Goal: Book appointment/travel/reservation

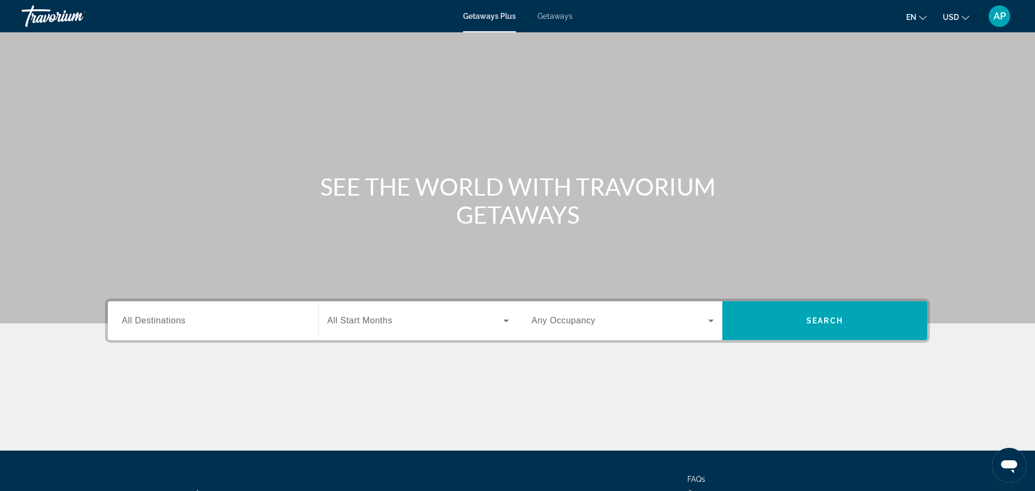
click at [919, 18] on button "en English Español Français Italiano Português русский" at bounding box center [916, 17] width 20 height 16
click at [902, 71] on button "Français" at bounding box center [895, 71] width 48 height 14
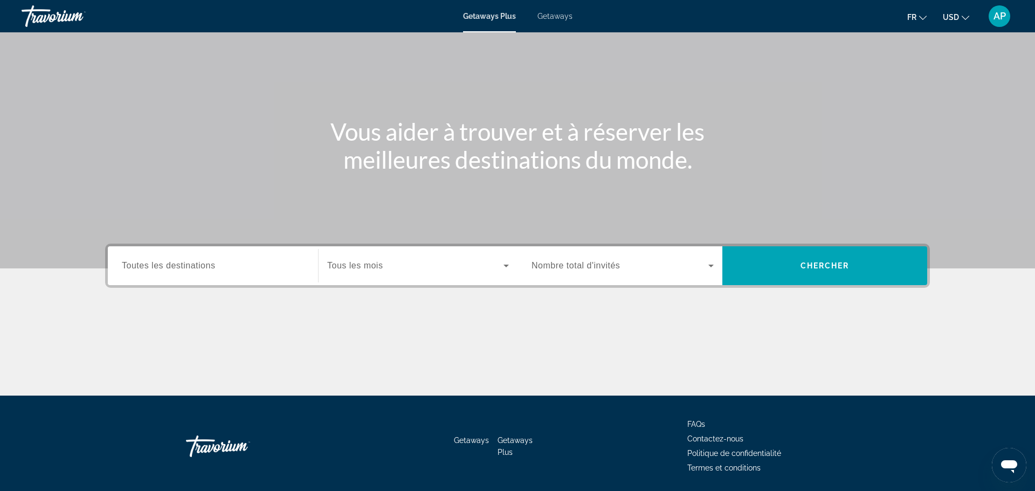
scroll to position [54, 0]
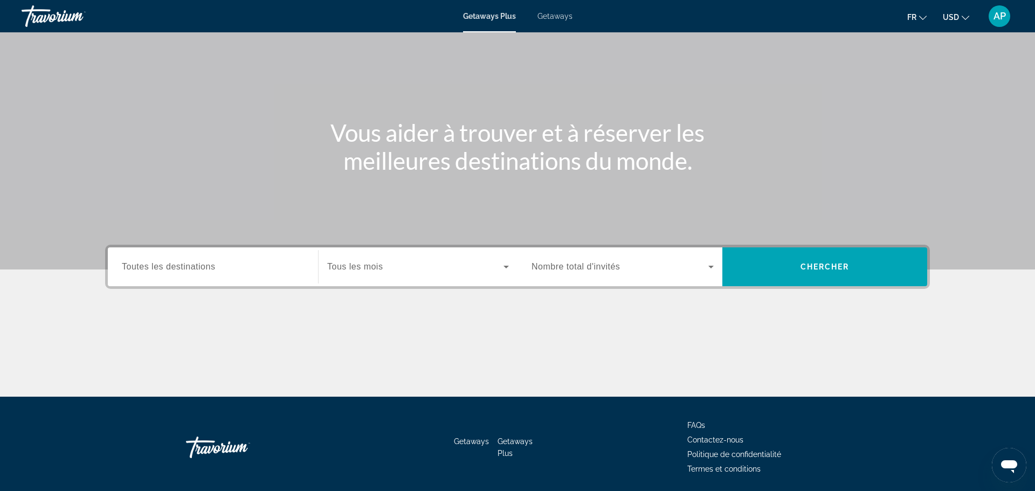
click at [567, 267] on span "Nombre total d'invités" at bounding box center [576, 266] width 88 height 9
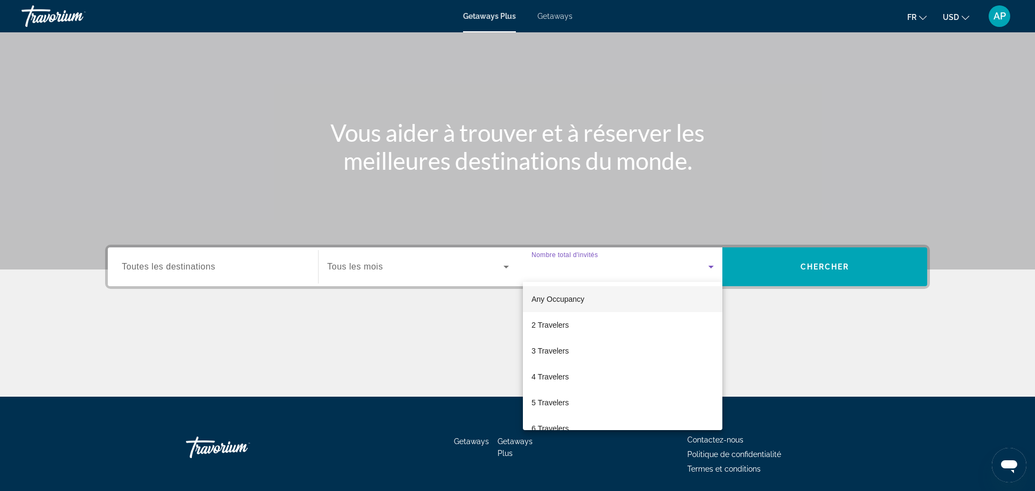
scroll to position [92, 0]
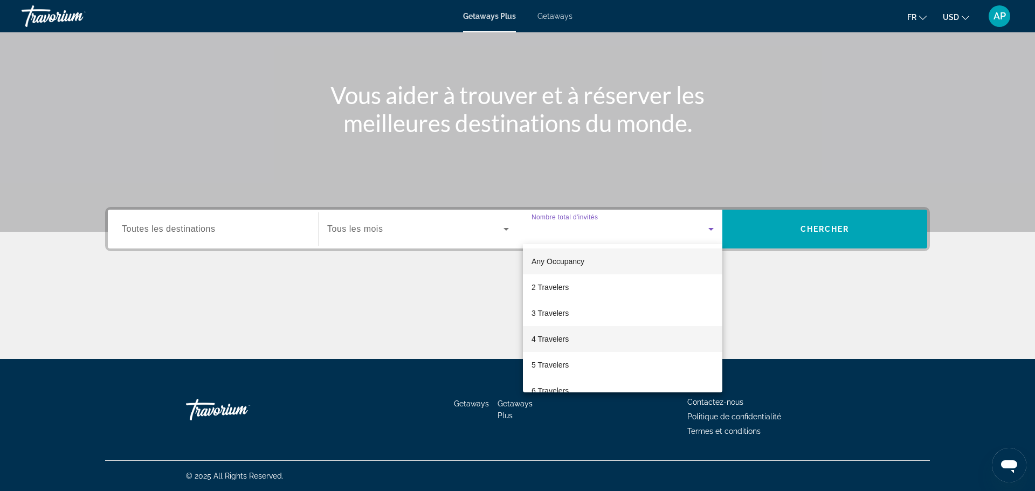
click at [548, 340] on span "4 Travelers" at bounding box center [550, 339] width 37 height 13
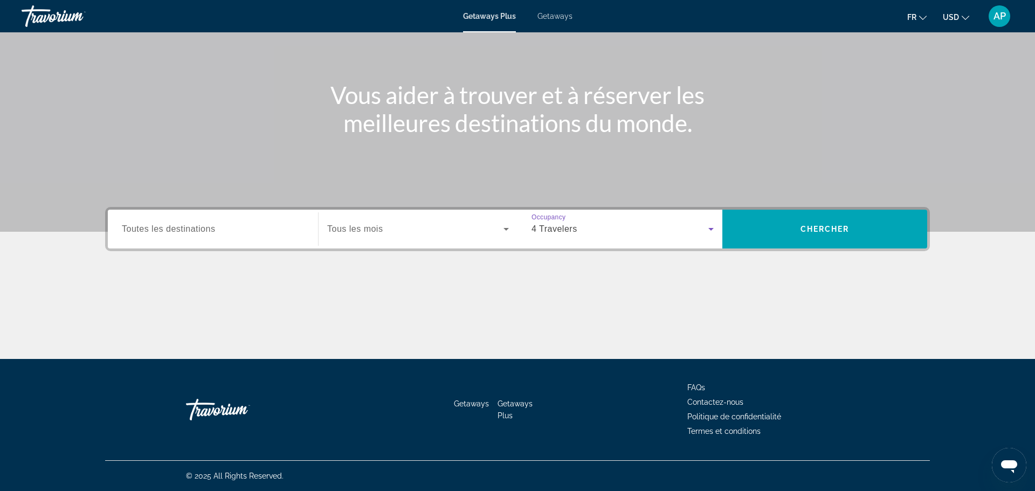
click at [416, 229] on span "Search widget" at bounding box center [415, 229] width 176 height 13
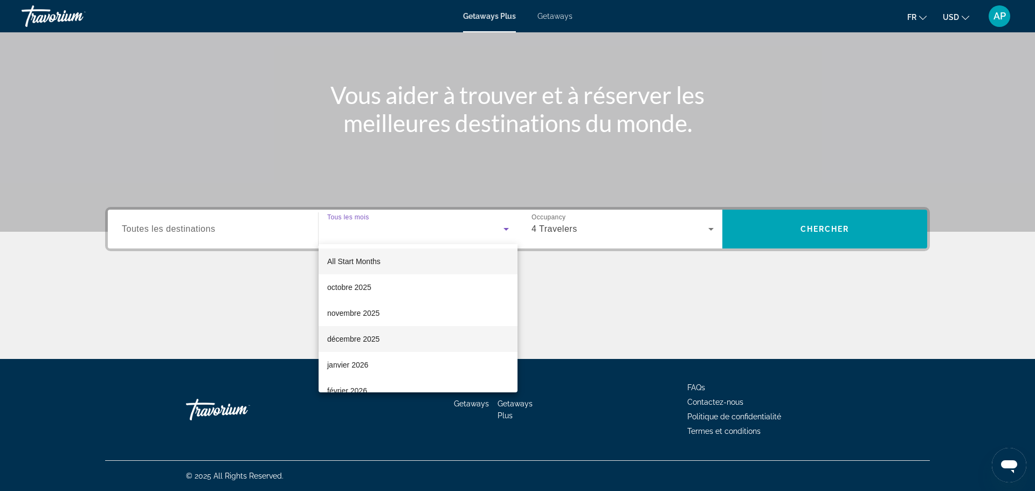
click at [370, 336] on span "décembre 2025" at bounding box center [353, 339] width 52 height 13
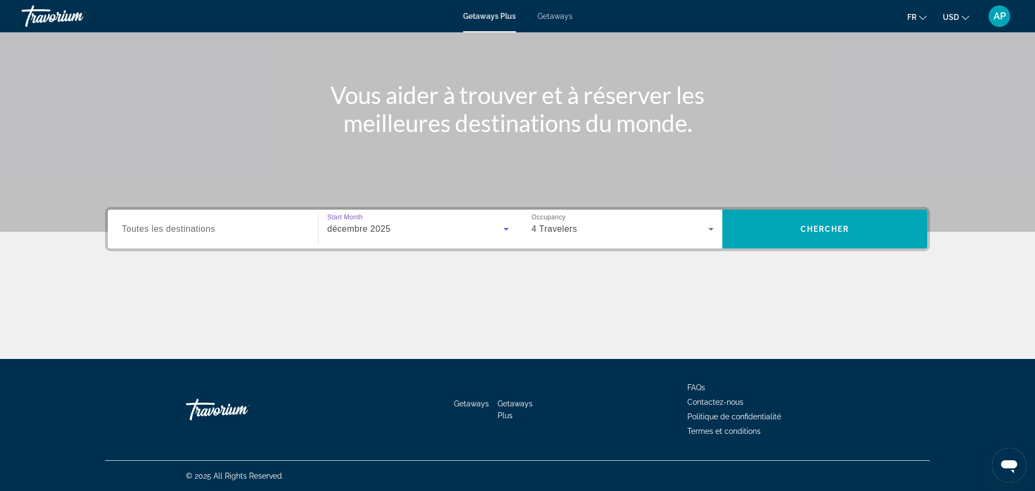
click at [172, 230] on span "Toutes les destinations" at bounding box center [168, 228] width 93 height 9
click at [172, 230] on input "Destination Toutes les destinations" at bounding box center [213, 229] width 182 height 13
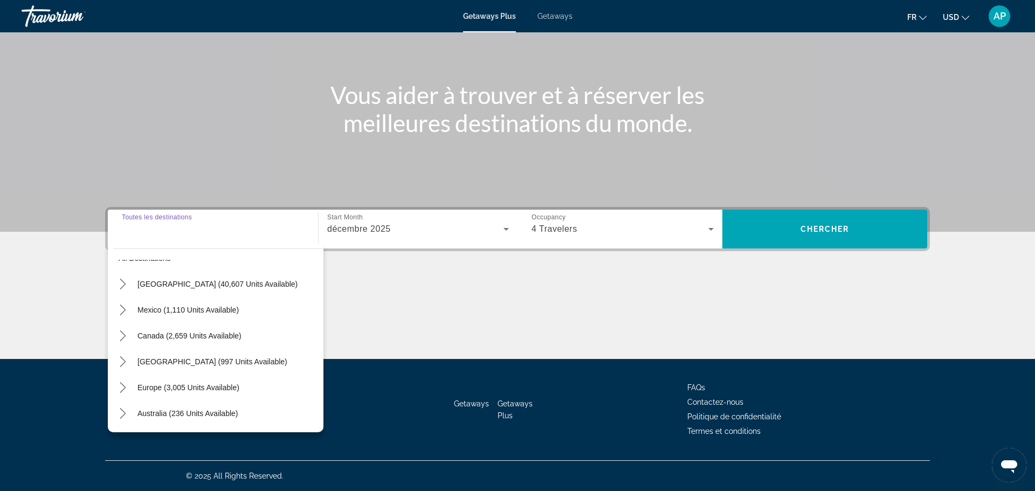
scroll to position [19, 0]
click at [192, 312] on span "Mexico (1,110 units available)" at bounding box center [187, 310] width 101 height 9
type input "**********"
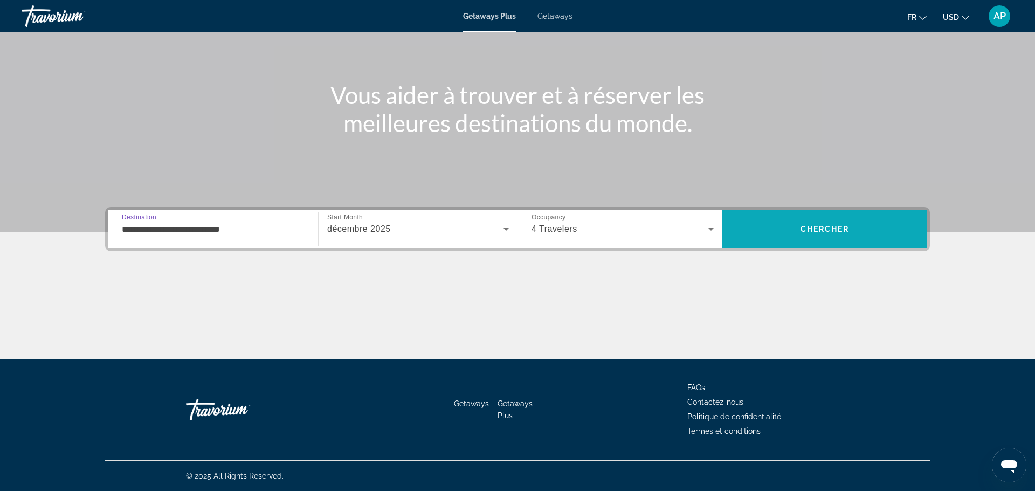
click at [804, 225] on span "Chercher" at bounding box center [825, 229] width 49 height 9
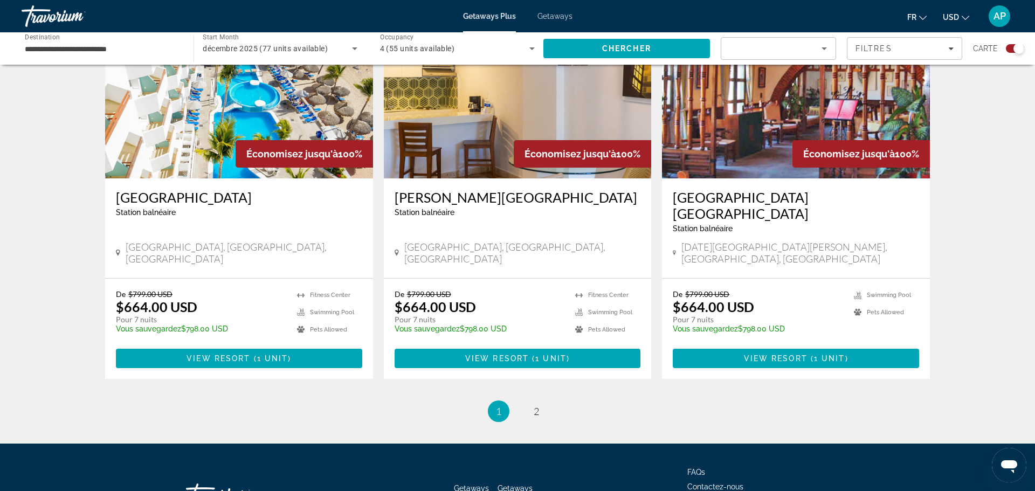
scroll to position [1599, 0]
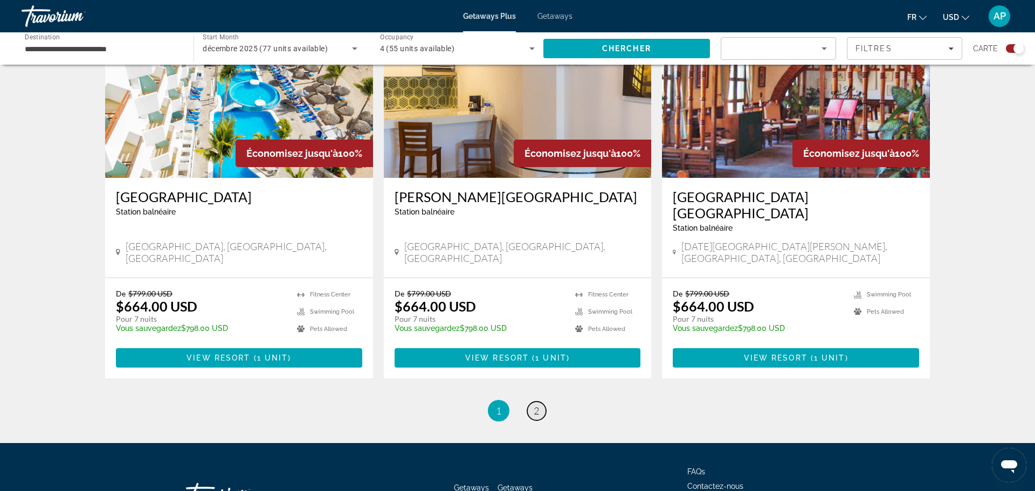
click at [535, 405] on span "2" at bounding box center [536, 411] width 5 height 12
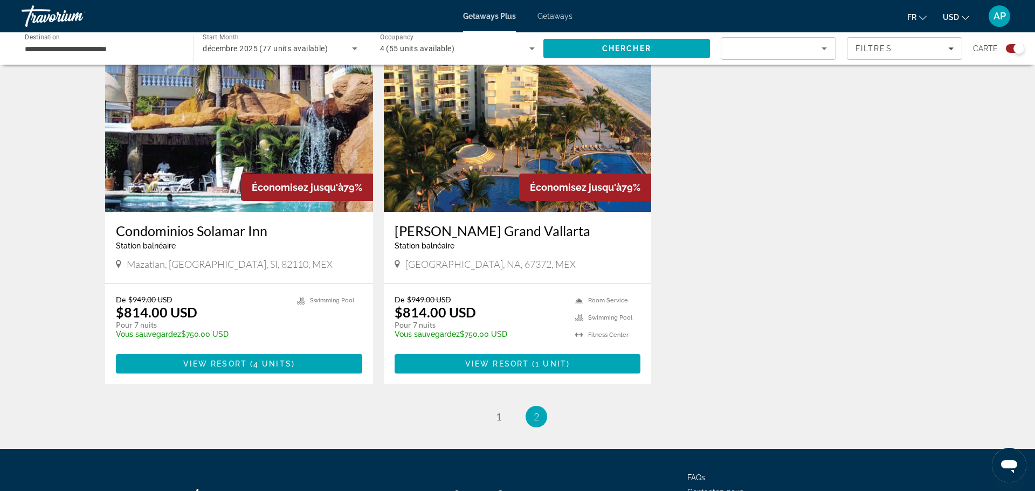
scroll to position [1177, 0]
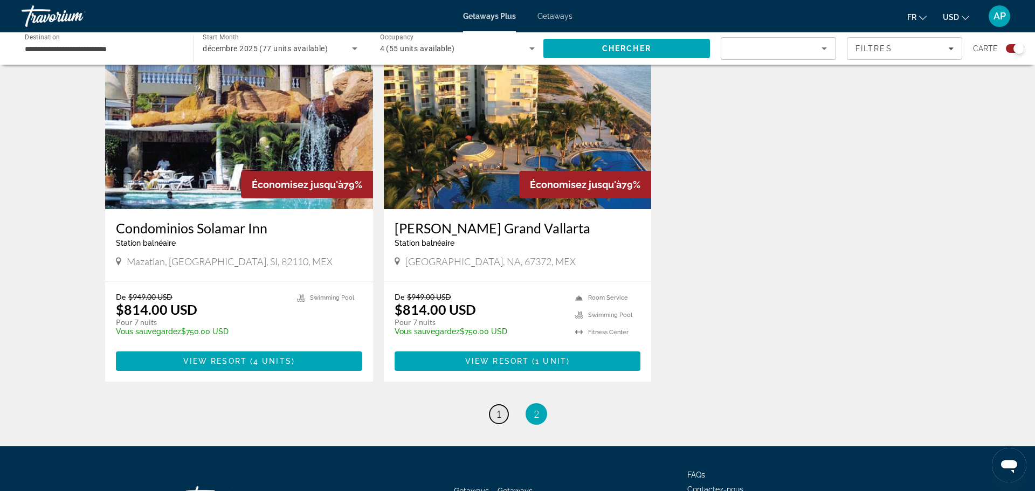
click at [502, 405] on link "page 1" at bounding box center [499, 414] width 19 height 19
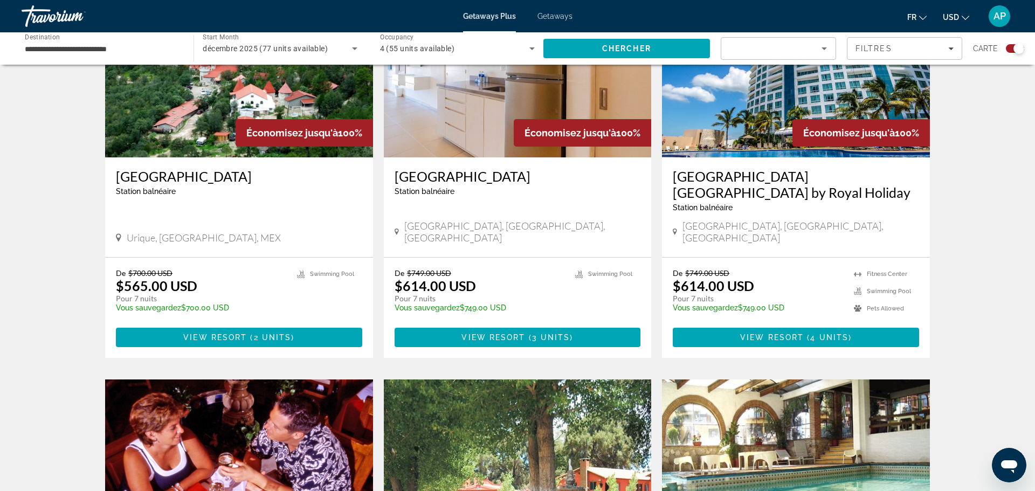
scroll to position [453, 0]
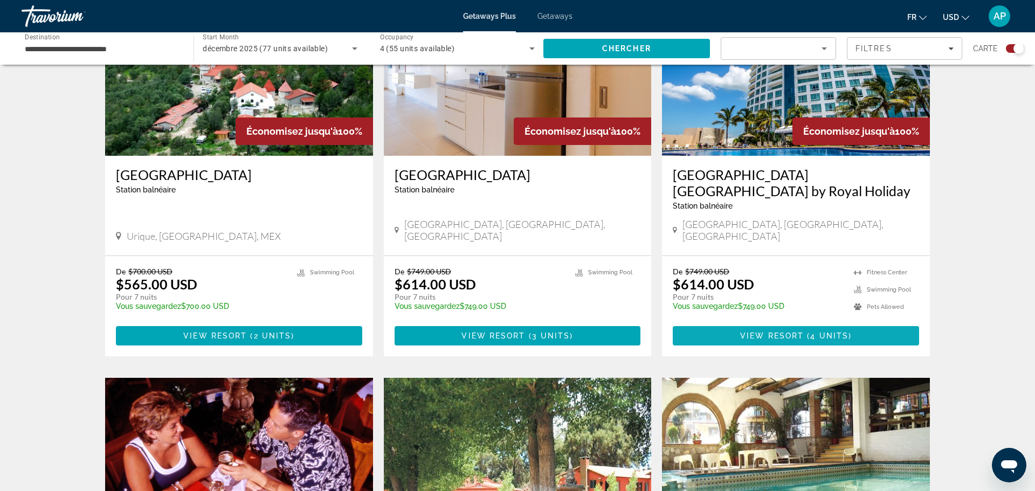
click at [783, 332] on span "View Resort" at bounding box center [772, 336] width 64 height 9
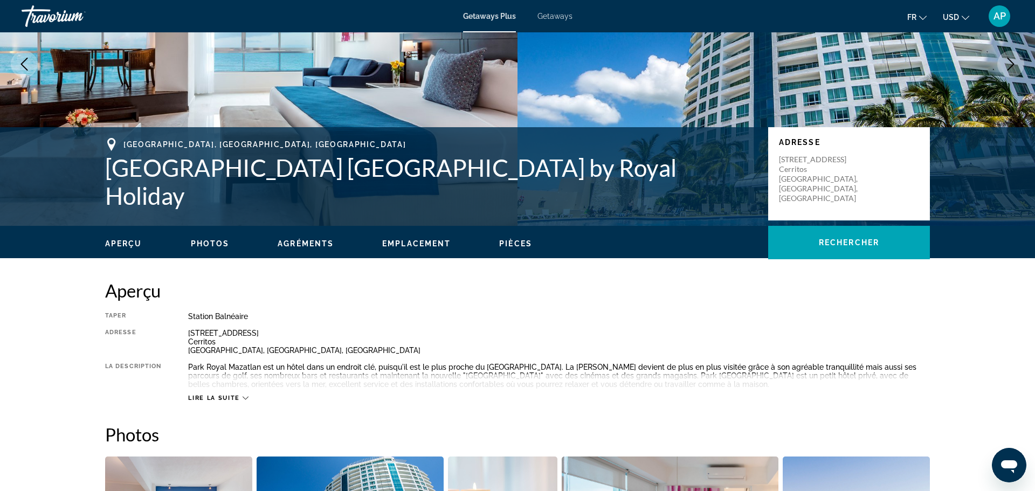
scroll to position [126, 0]
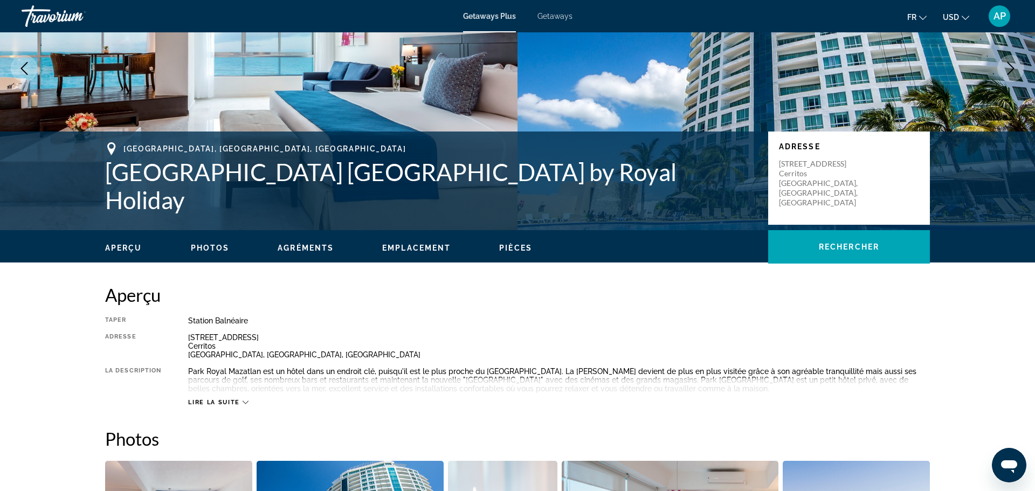
click at [211, 250] on span "Photos" at bounding box center [210, 248] width 39 height 9
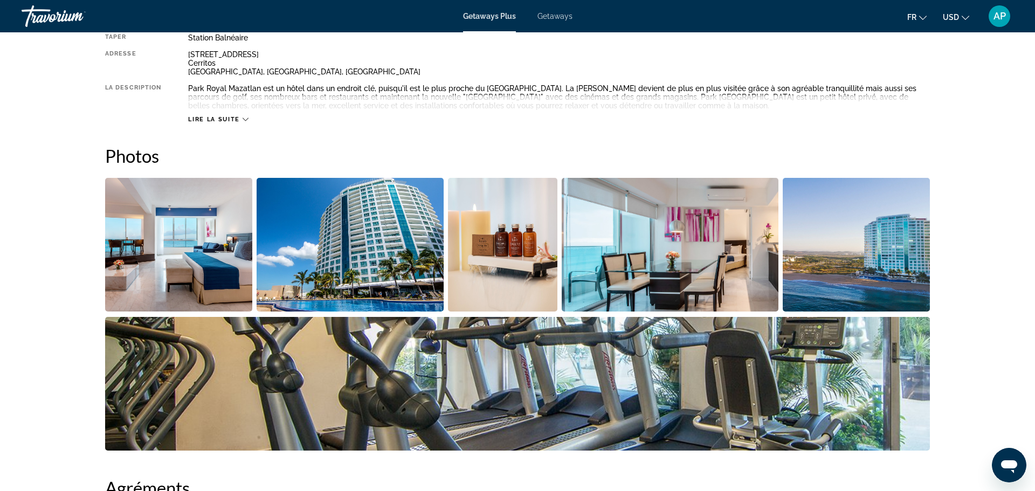
scroll to position [0, 0]
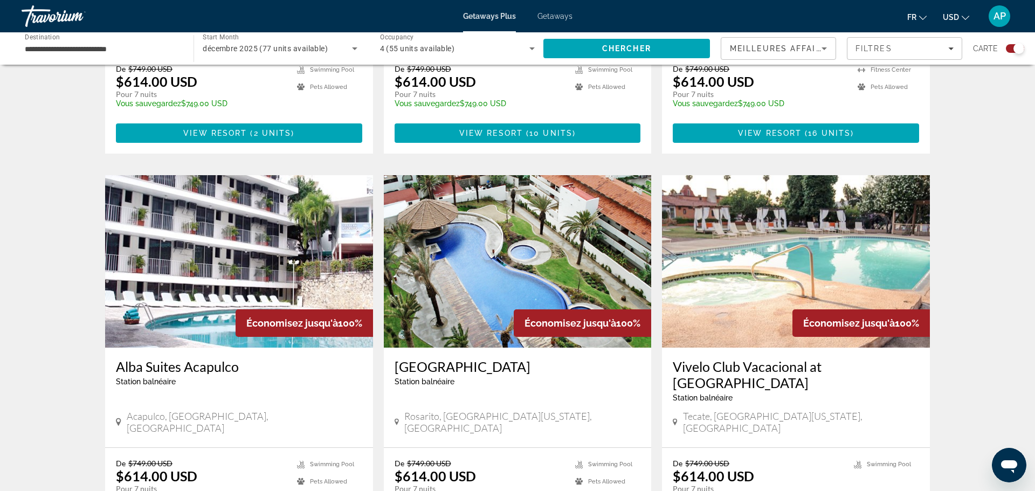
scroll to position [1035, 0]
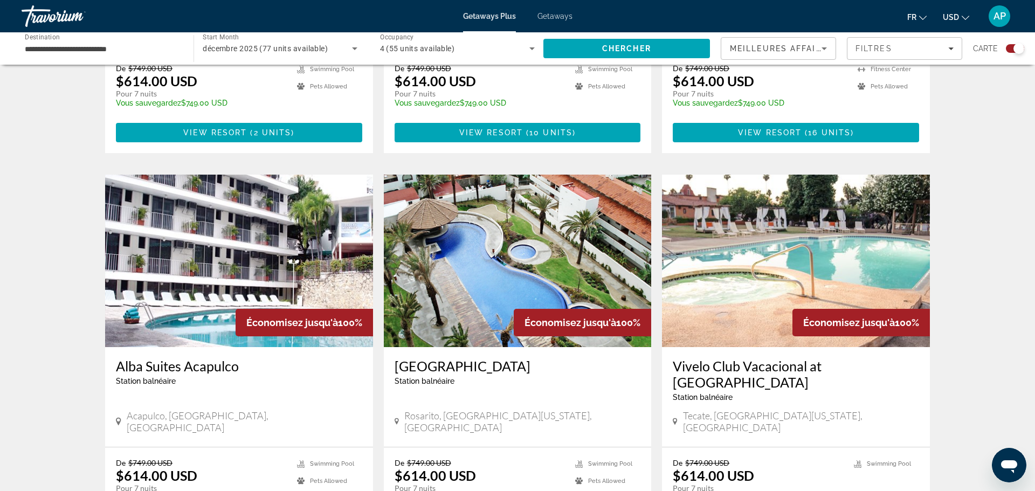
click at [502, 377] on div "Station balnéaire - Ceci est une station d'adultes seulement" at bounding box center [518, 381] width 246 height 9
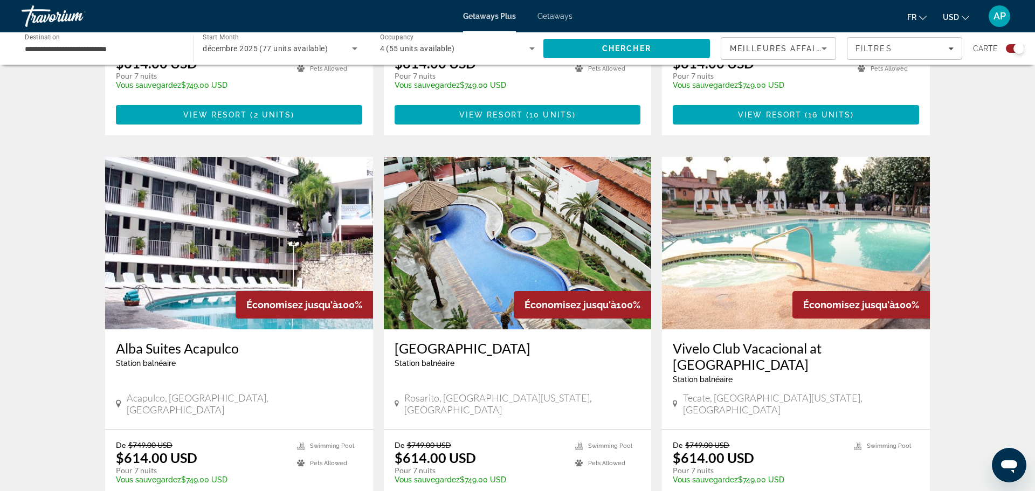
scroll to position [1062, 0]
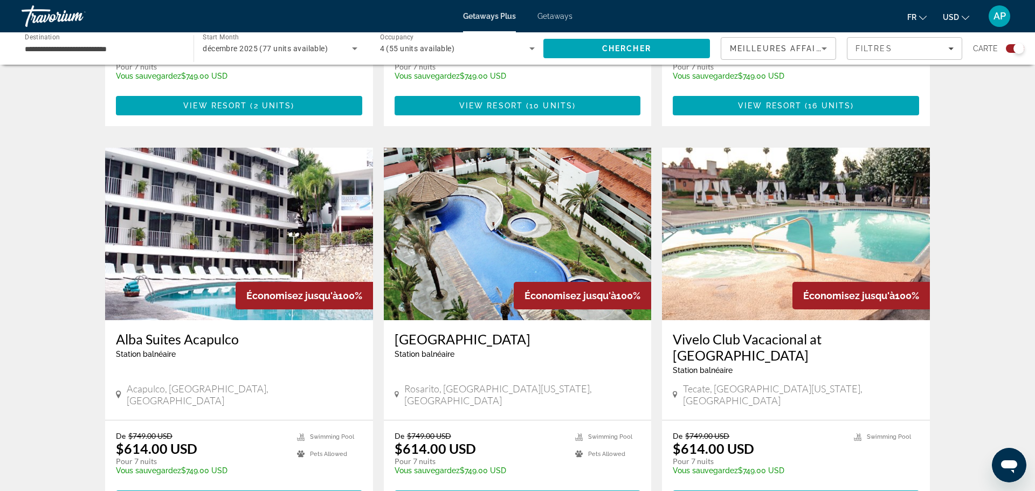
click at [541, 491] on span "1 unit" at bounding box center [550, 500] width 31 height 9
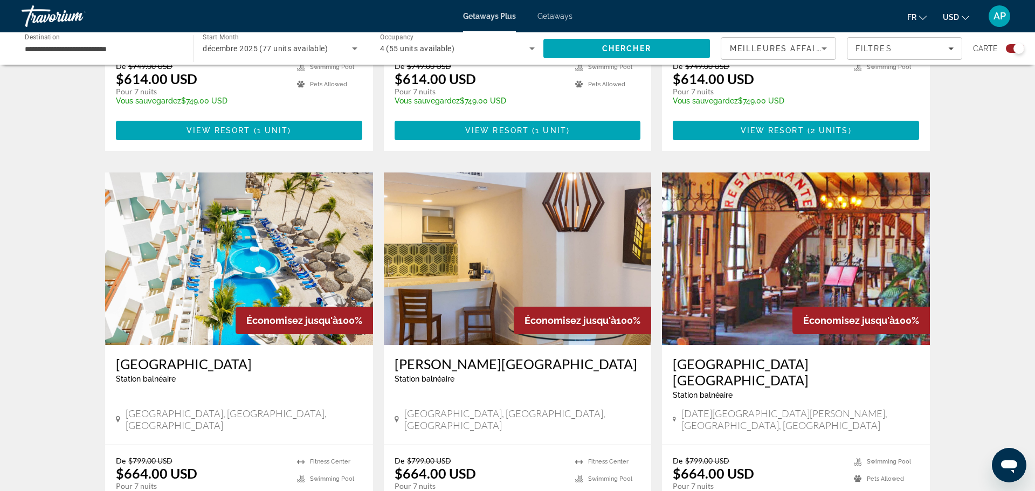
scroll to position [1437, 0]
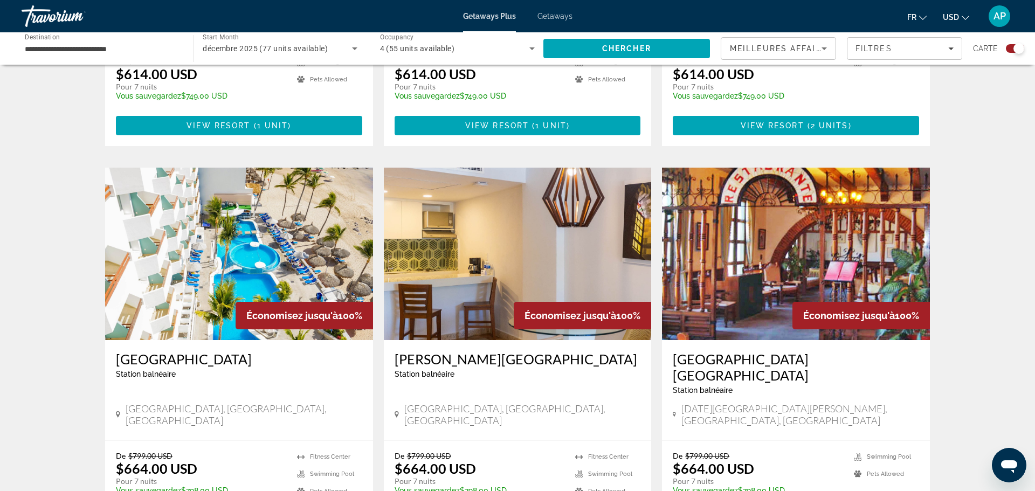
click at [184, 212] on img "Main content" at bounding box center [239, 254] width 268 height 173
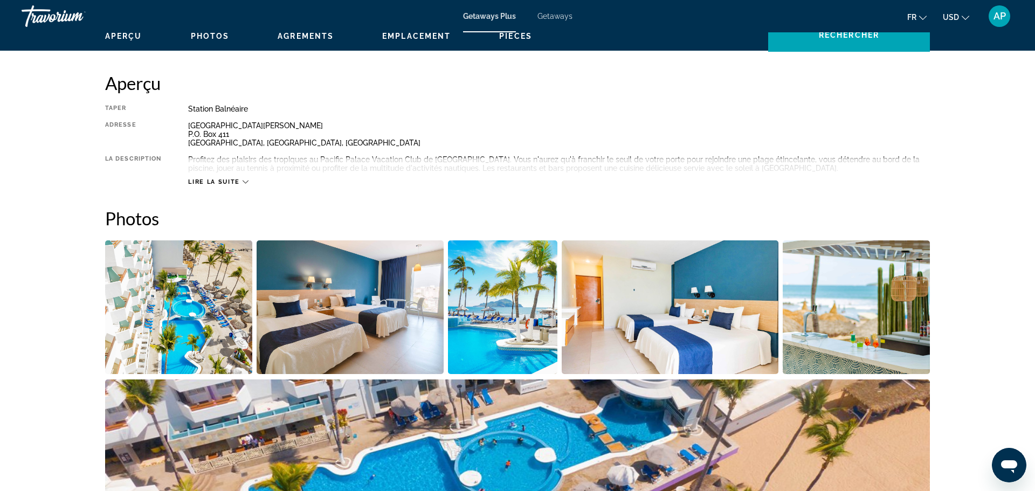
scroll to position [339, 0]
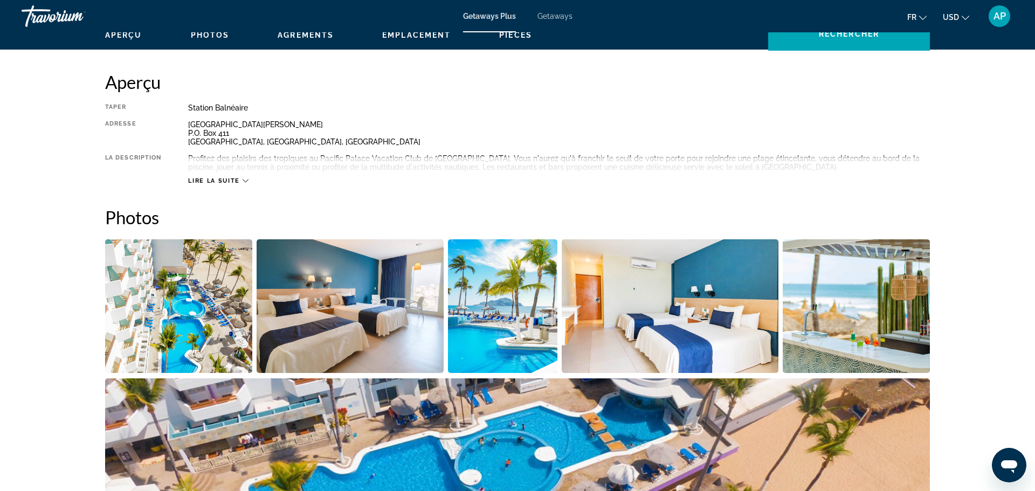
click at [236, 184] on span "Lire la suite" at bounding box center [213, 180] width 51 height 7
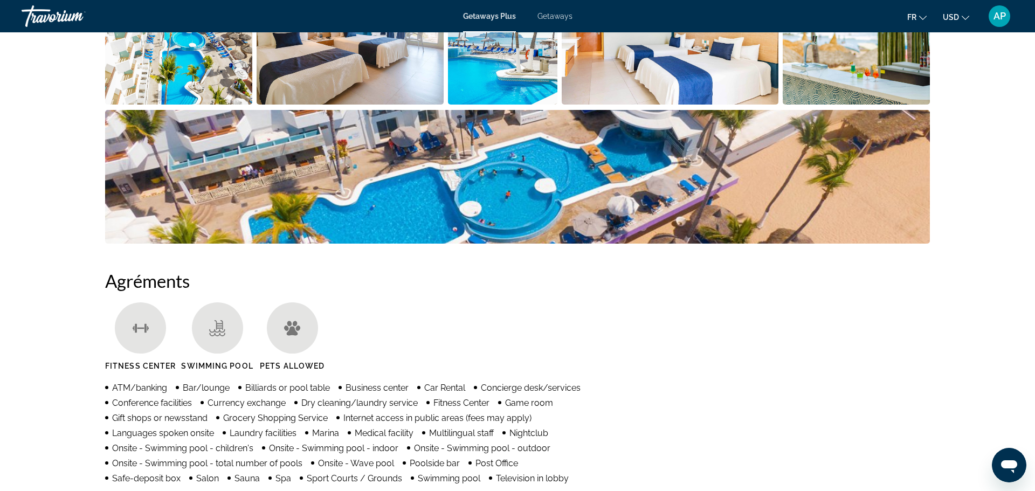
scroll to position [0, 0]
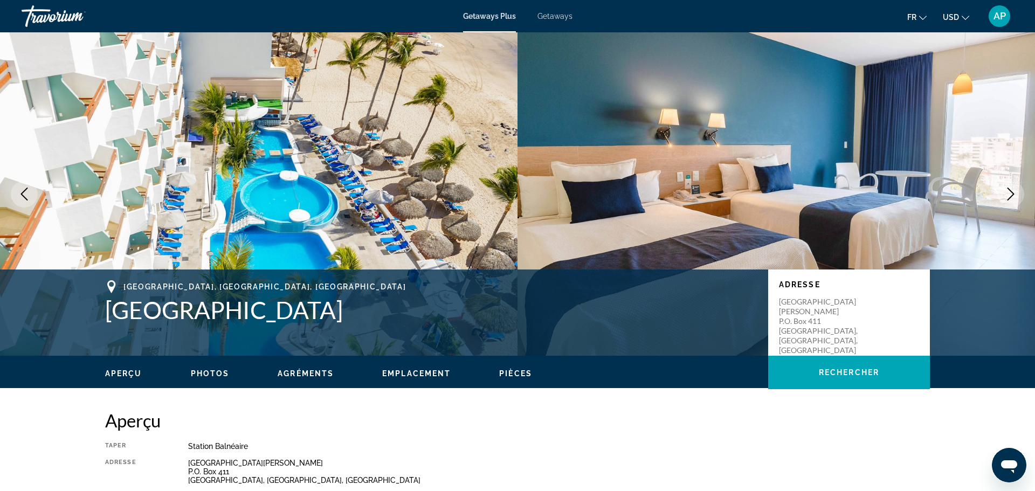
click at [555, 20] on span "Getaways" at bounding box center [555, 16] width 35 height 9
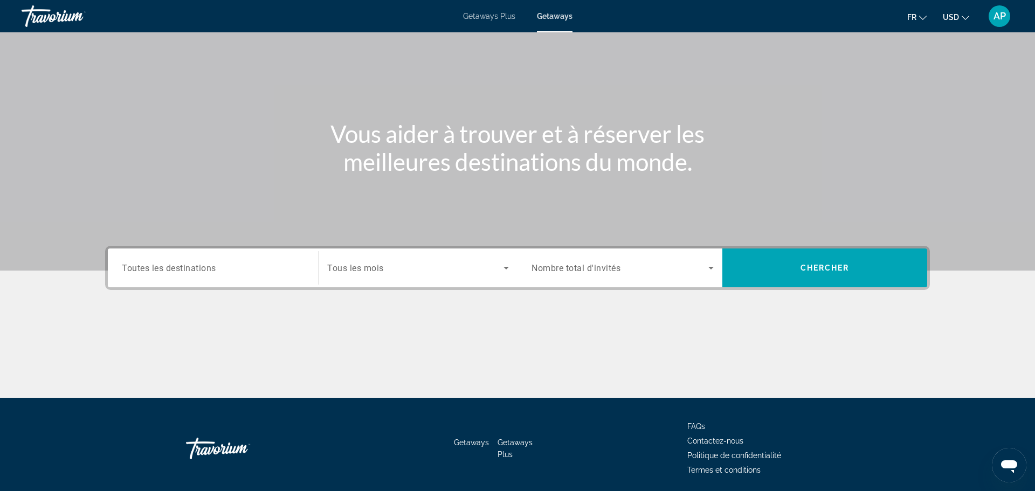
scroll to position [92, 0]
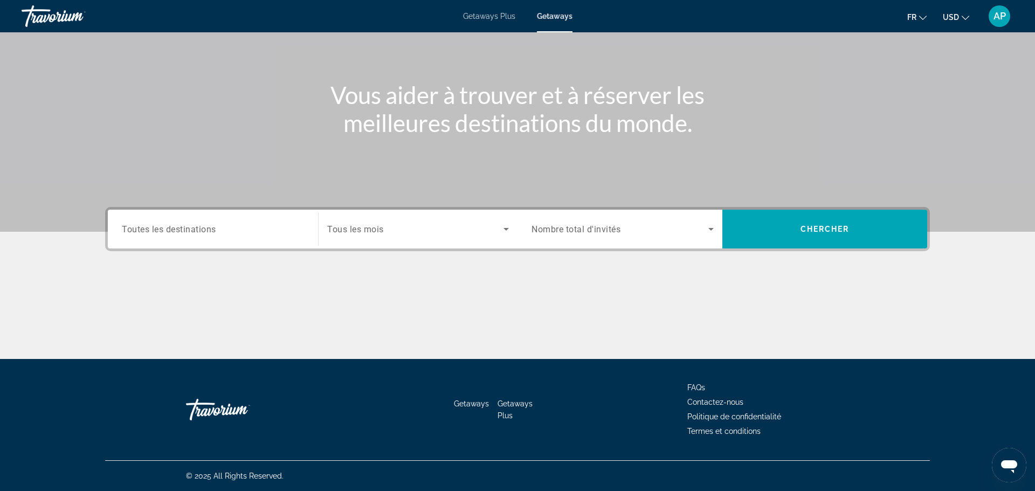
click at [194, 240] on div "Search widget" at bounding box center [213, 229] width 182 height 31
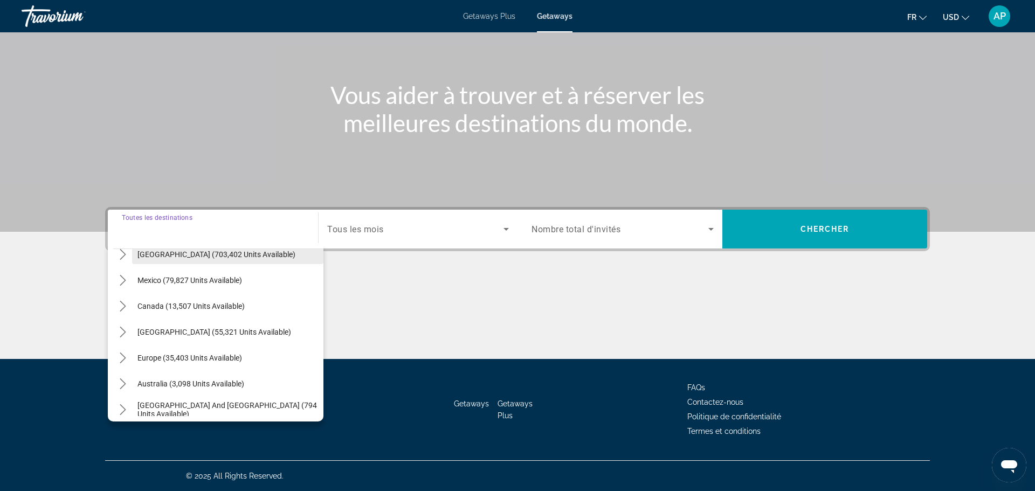
scroll to position [44, 0]
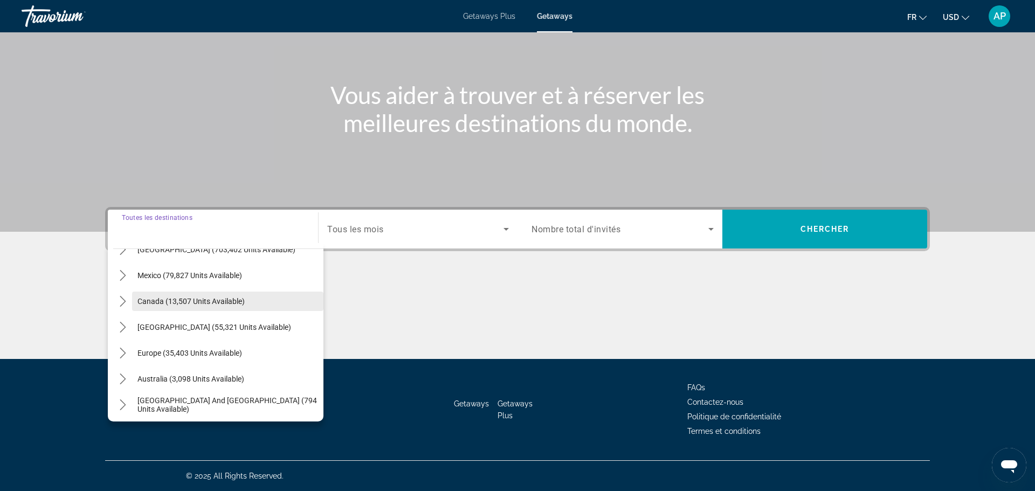
click at [200, 301] on span "Canada (13,507 units available)" at bounding box center [190, 301] width 107 height 9
type input "**********"
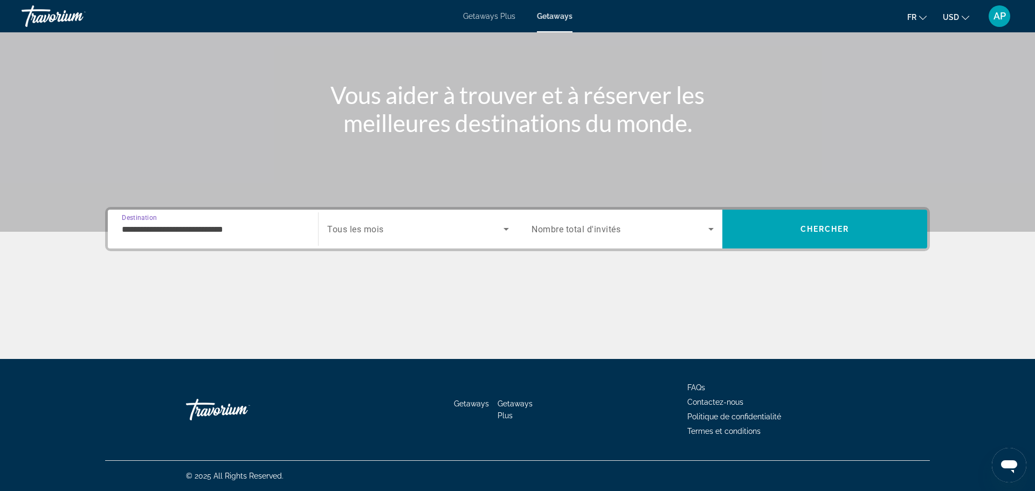
click at [423, 230] on span "Search widget" at bounding box center [415, 229] width 176 height 13
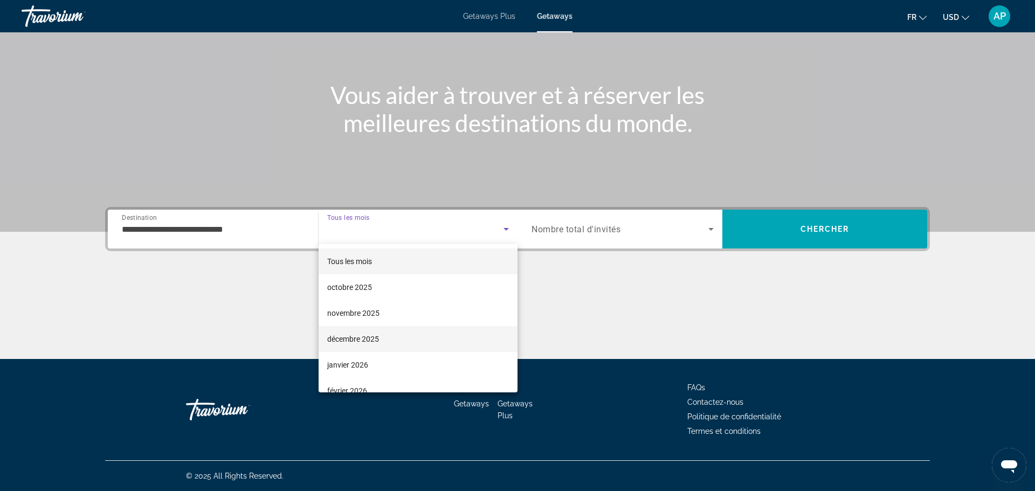
click at [359, 343] on span "décembre 2025" at bounding box center [353, 339] width 52 height 13
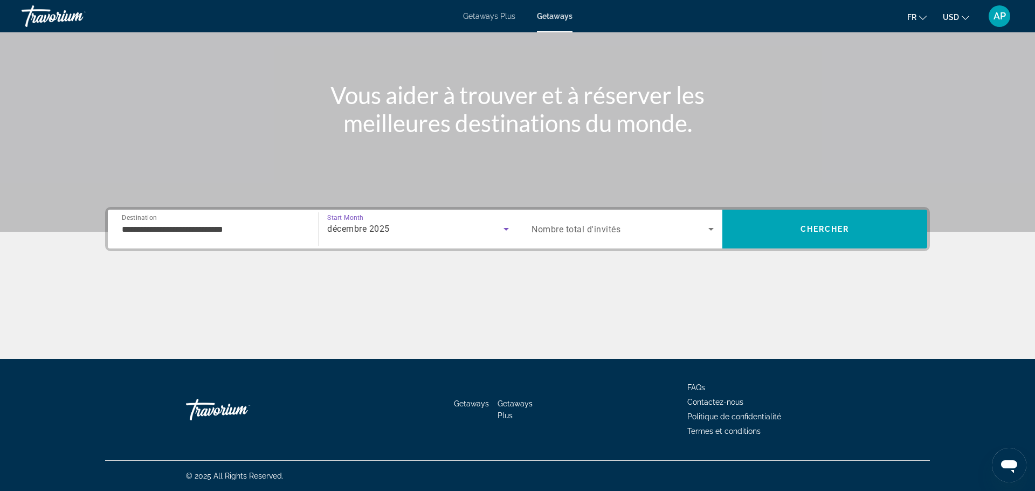
click at [553, 237] on div "Search widget" at bounding box center [623, 229] width 182 height 30
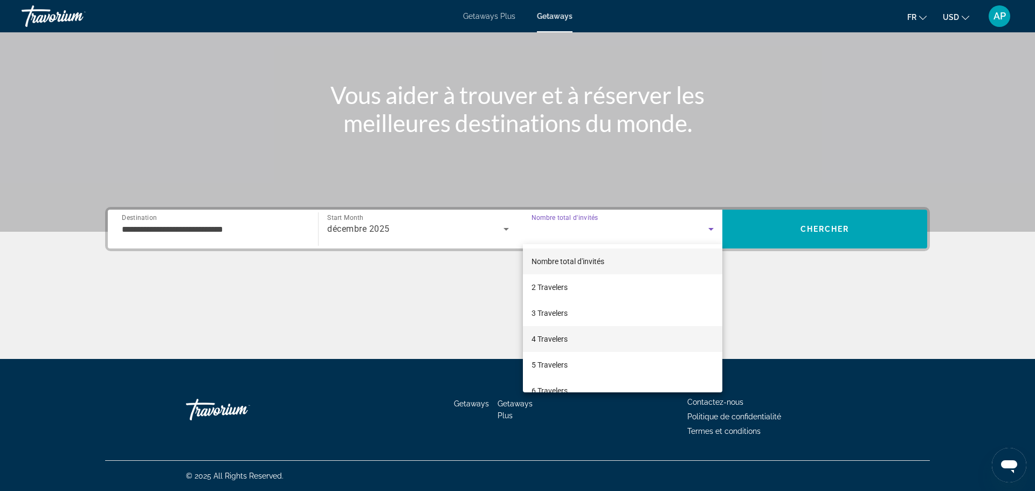
click at [539, 339] on span "4 Travelers" at bounding box center [550, 339] width 36 height 13
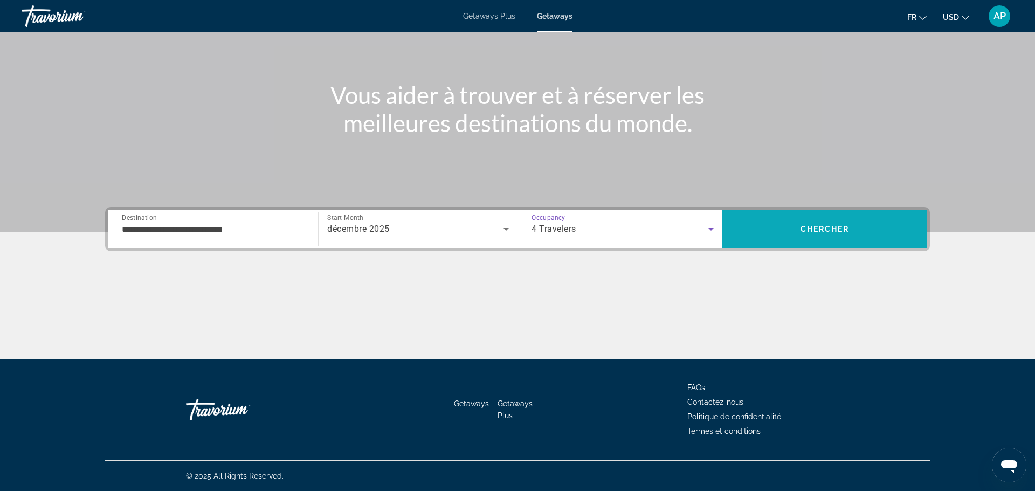
click at [761, 233] on span "Search" at bounding box center [824, 229] width 205 height 26
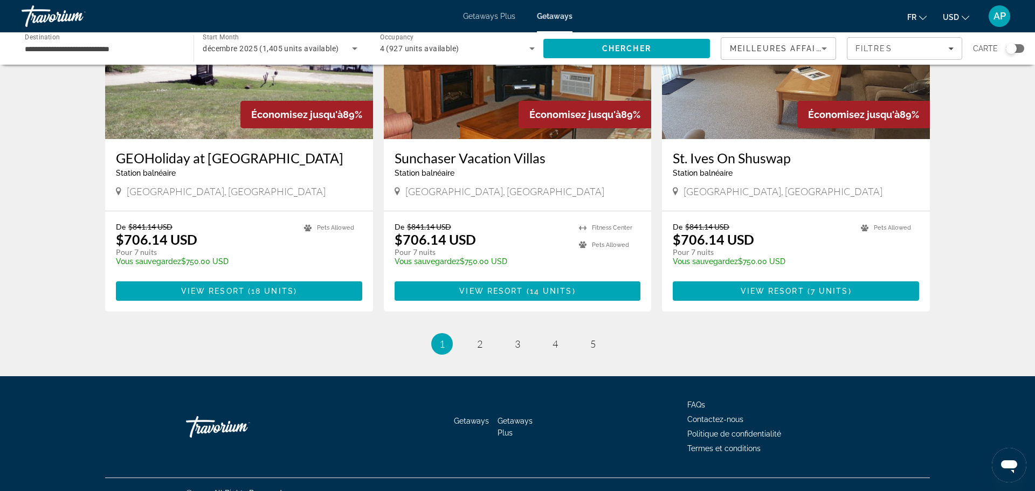
scroll to position [1269, 0]
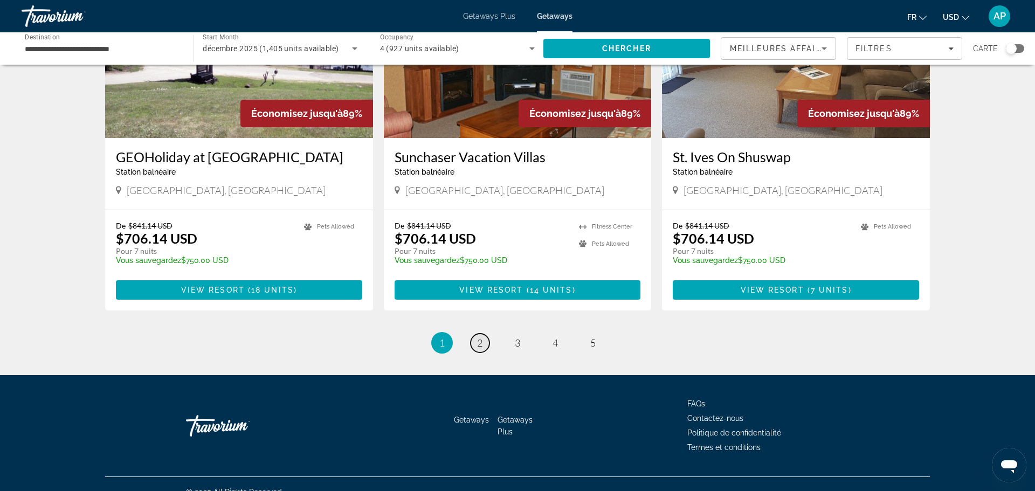
click at [481, 337] on span "2" at bounding box center [479, 343] width 5 height 12
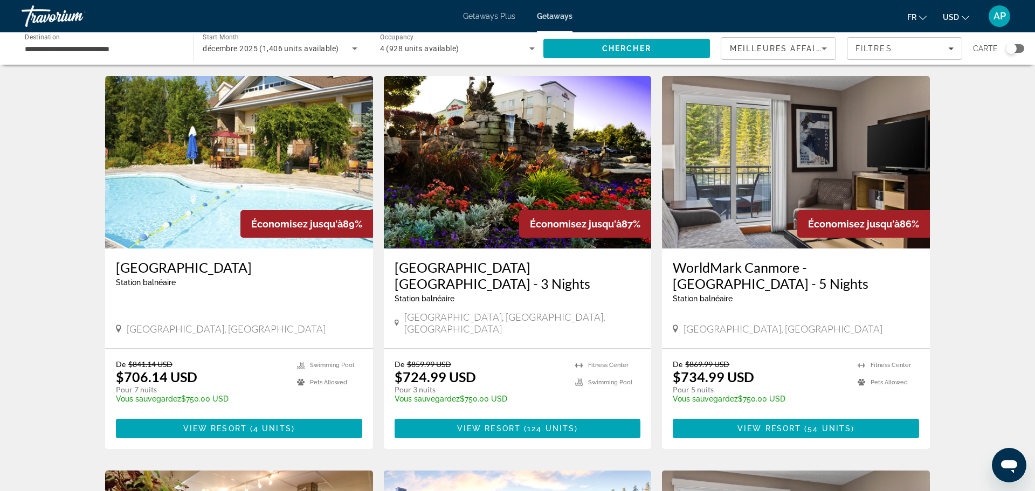
scroll to position [777, 0]
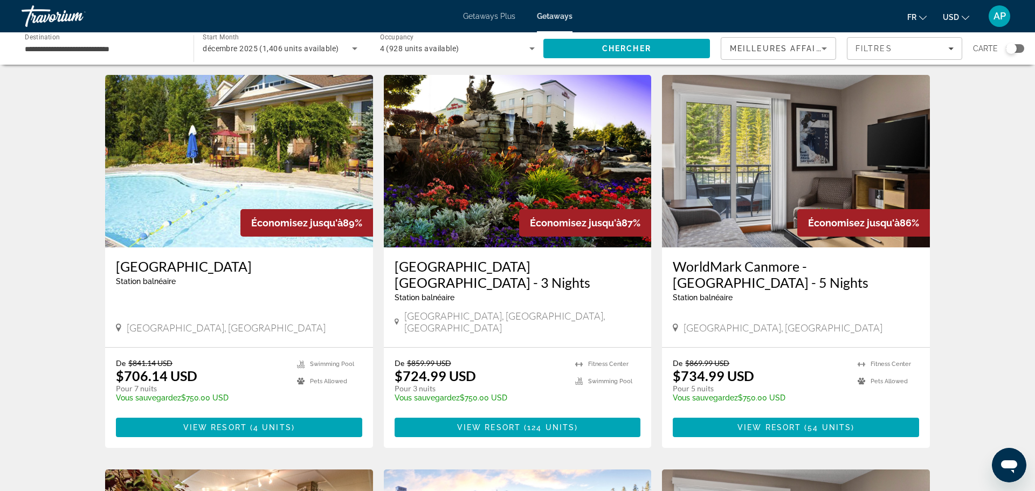
click at [464, 262] on h3 "[GEOGRAPHIC_DATA] [GEOGRAPHIC_DATA] - 3 Nights" at bounding box center [518, 274] width 246 height 32
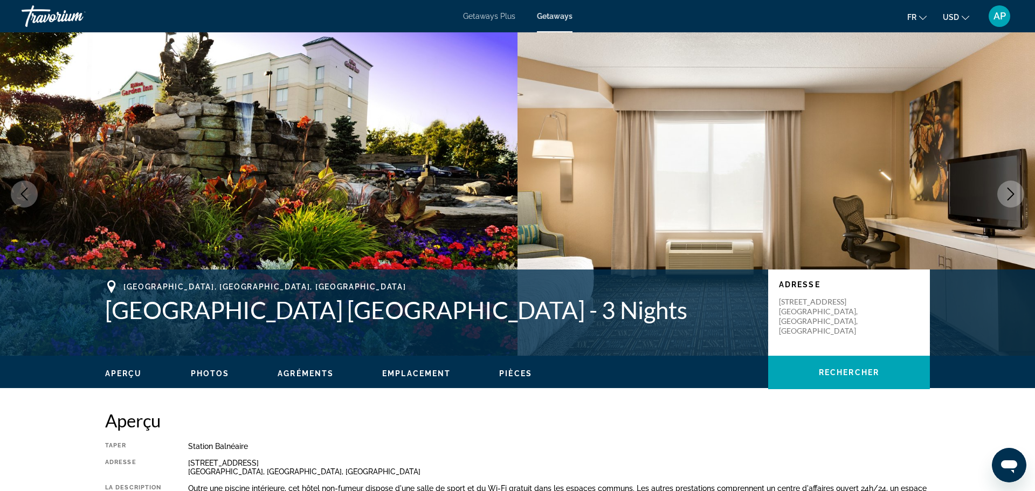
click at [204, 371] on span "Photos" at bounding box center [210, 373] width 39 height 9
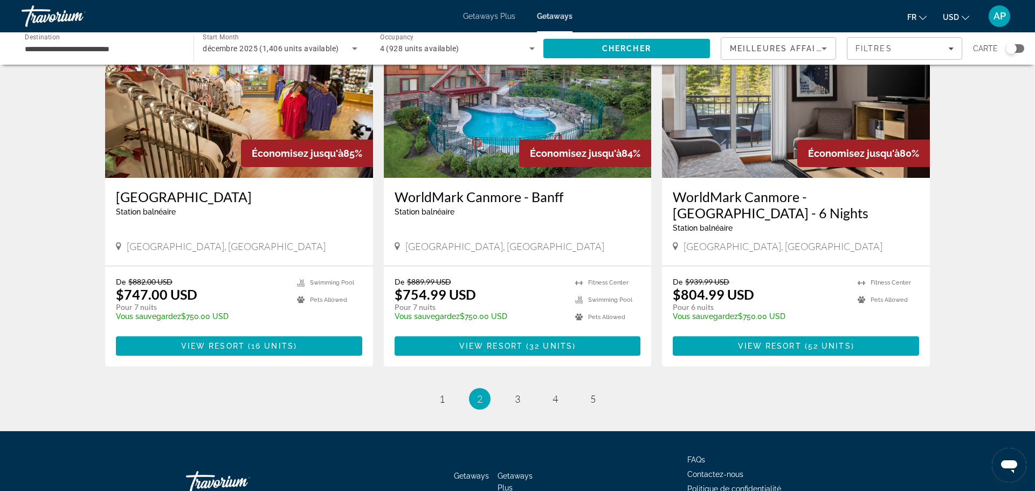
scroll to position [1243, 0]
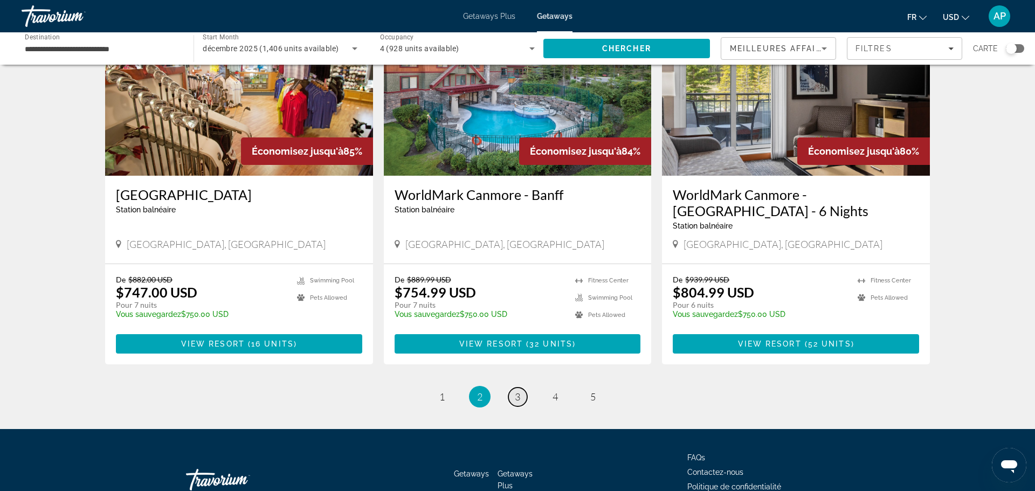
click at [521, 388] on link "page 3" at bounding box center [517, 397] width 19 height 19
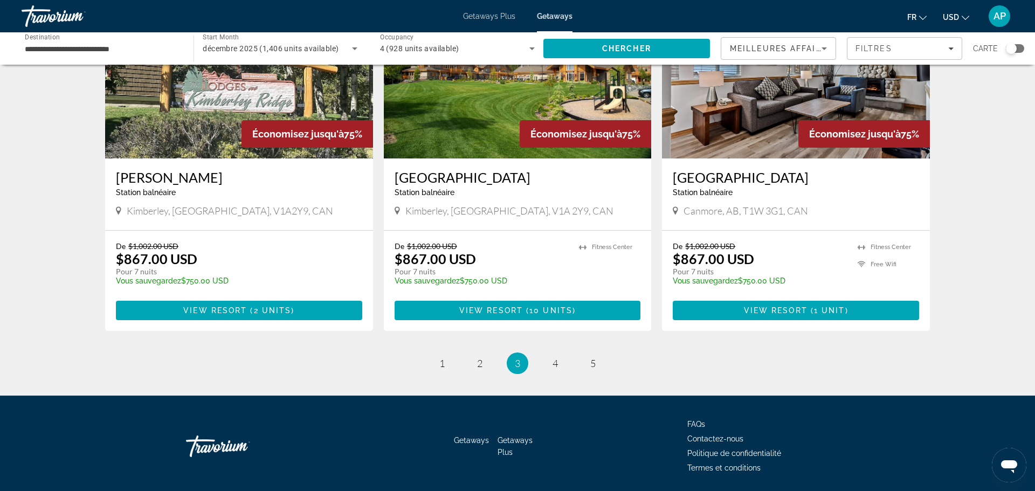
scroll to position [1269, 0]
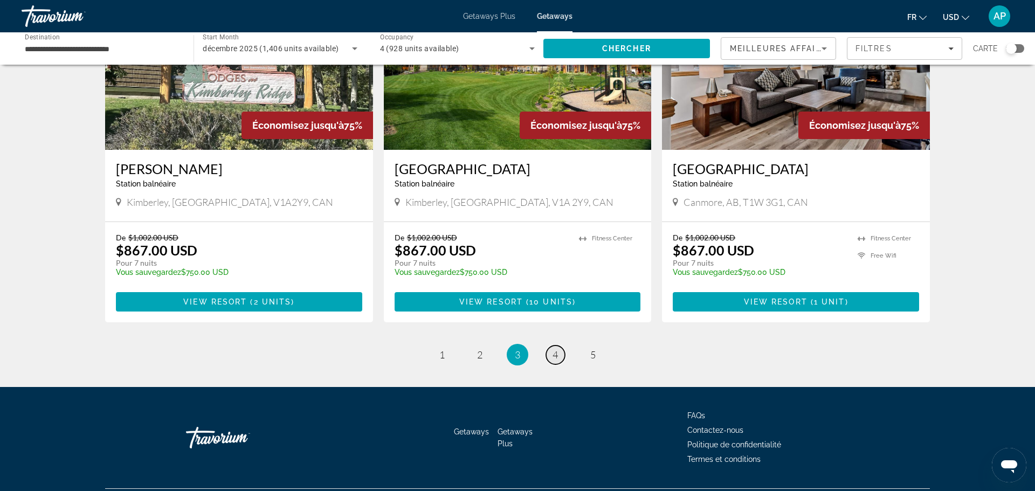
click at [559, 346] on link "page 4" at bounding box center [555, 355] width 19 height 19
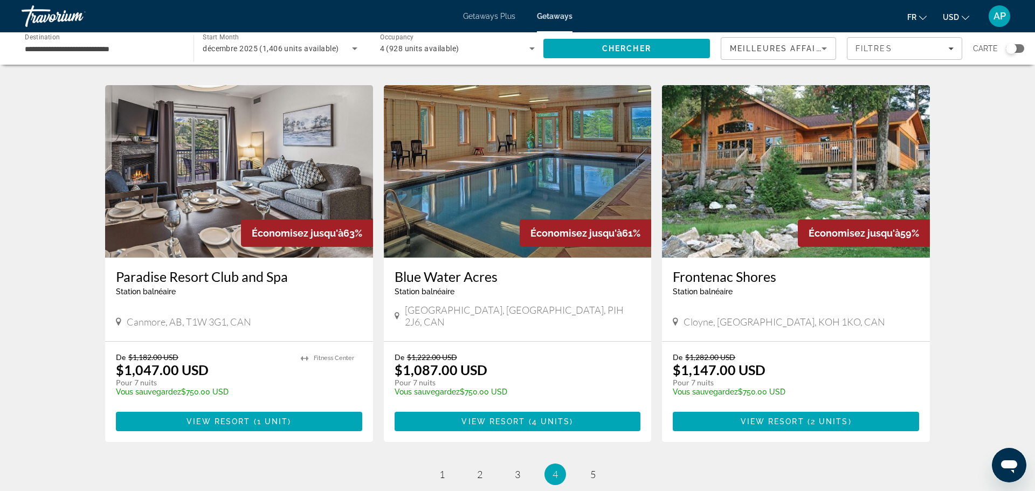
scroll to position [1301, 0]
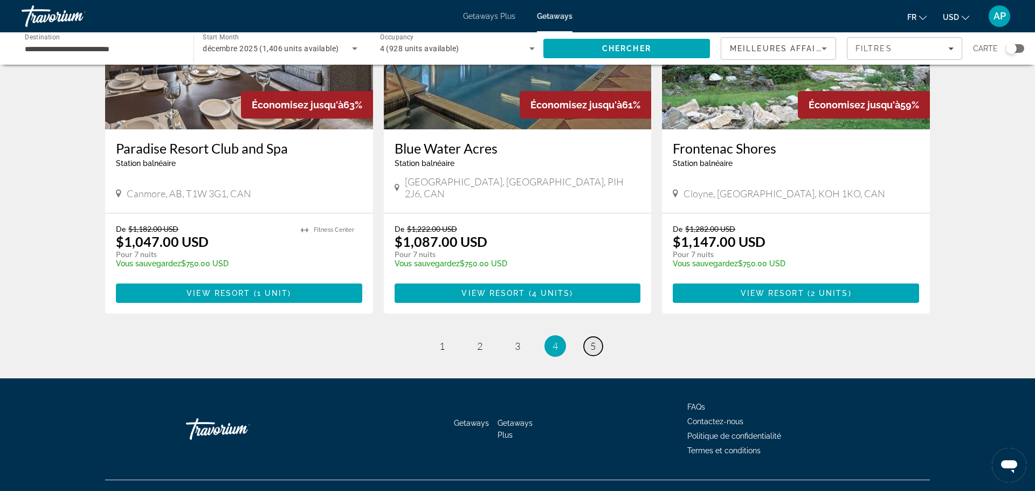
click at [598, 337] on link "page 5" at bounding box center [593, 346] width 19 height 19
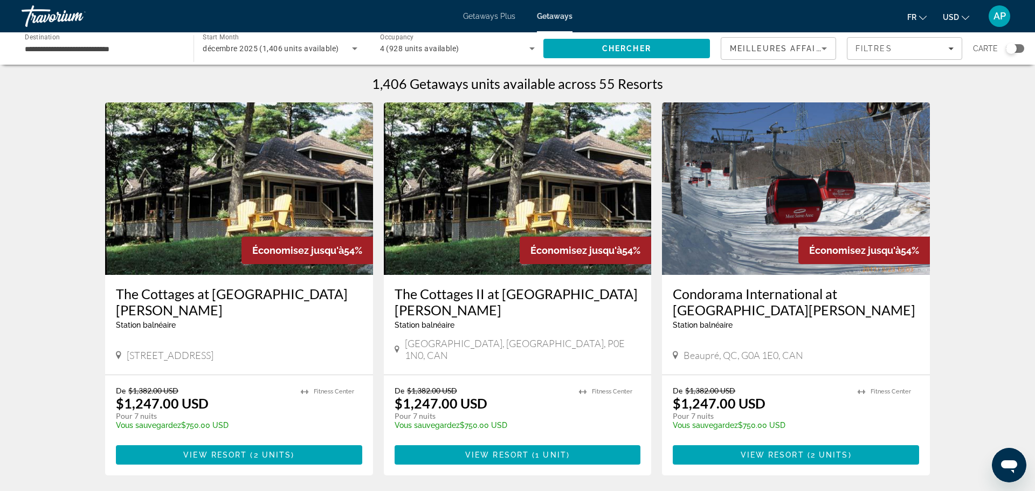
click at [788, 45] on span "Meilleures affaires" at bounding box center [782, 48] width 104 height 9
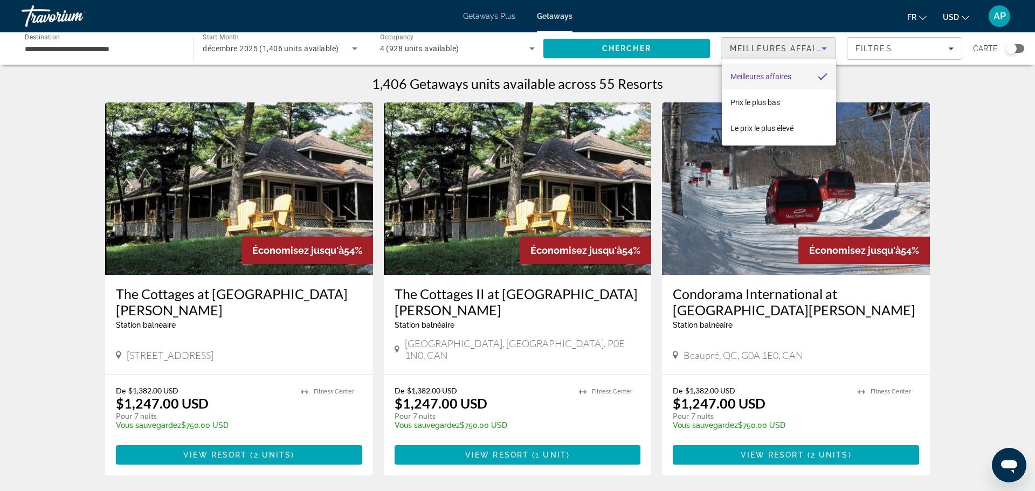
click at [269, 79] on div at bounding box center [517, 245] width 1035 height 491
